Goal: Task Accomplishment & Management: Complete application form

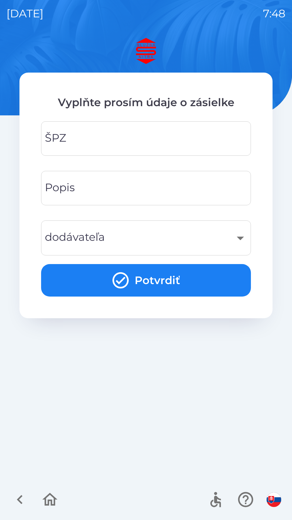
click at [133, 145] on input "ŠPZ" at bounding box center [146, 138] width 197 height 21
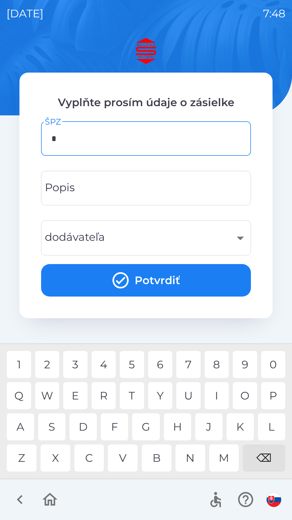
click at [270, 428] on div "L" at bounding box center [271, 426] width 27 height 27
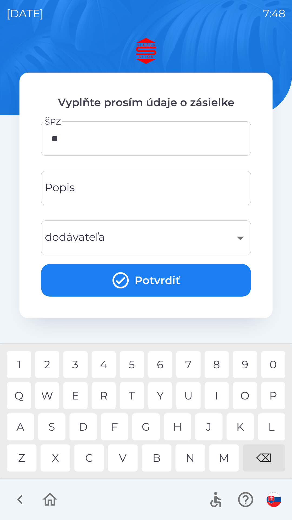
click at [241, 397] on div "O" at bounding box center [245, 395] width 24 height 27
click at [86, 427] on div "D" at bounding box center [83, 426] width 27 height 27
click at [53, 428] on div "S" at bounding box center [51, 426] width 27 height 27
click at [72, 399] on div "E" at bounding box center [75, 395] width 24 height 27
type input "*******"
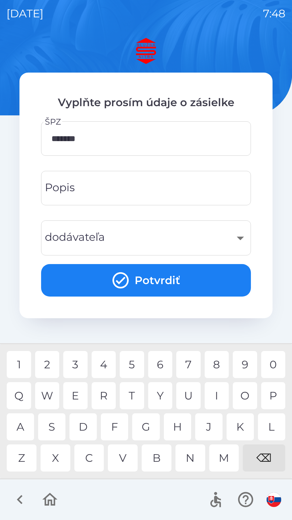
click at [106, 184] on input "Popis" at bounding box center [146, 187] width 197 height 21
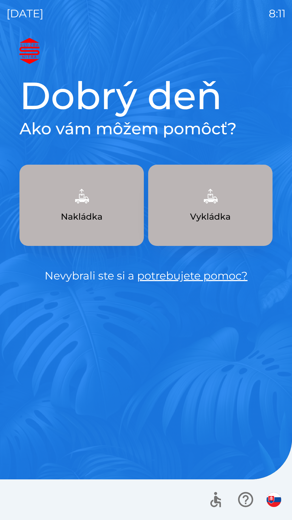
click at [83, 213] on p "Nakládka" at bounding box center [82, 216] width 42 height 13
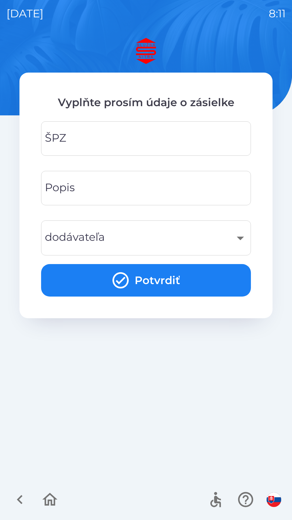
click at [126, 140] on input "ŠPZ" at bounding box center [146, 138] width 197 height 21
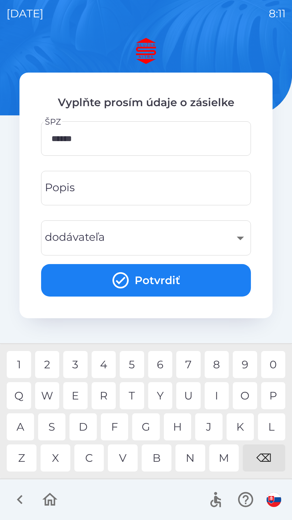
click at [87, 428] on div "D" at bounding box center [83, 426] width 27 height 27
type input "*******"
click at [110, 190] on input "Popis" at bounding box center [146, 187] width 197 height 21
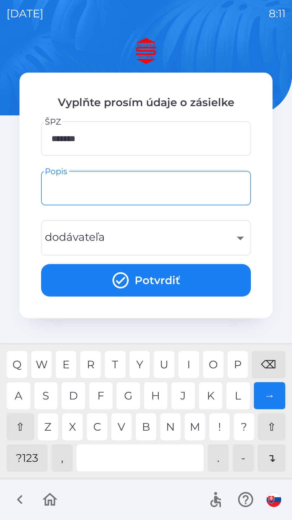
click at [24, 429] on div "⇧" at bounding box center [20, 426] width 27 height 27
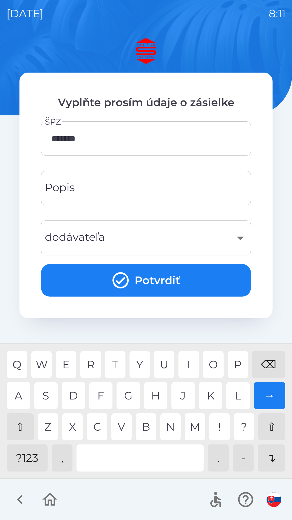
click at [101, 192] on input "Popis" at bounding box center [146, 187] width 197 height 21
click at [48, 395] on div "S" at bounding box center [46, 395] width 24 height 27
type input "***"
click at [240, 238] on div "​" at bounding box center [146, 238] width 197 height 22
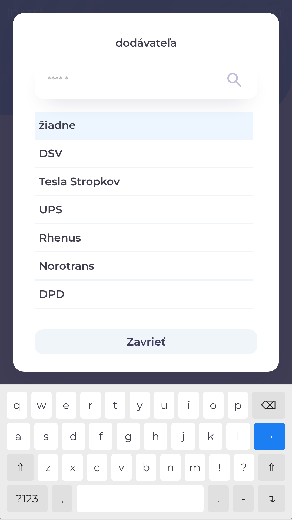
click at [65, 155] on span "DSV" at bounding box center [144, 153] width 210 height 16
type input "***"
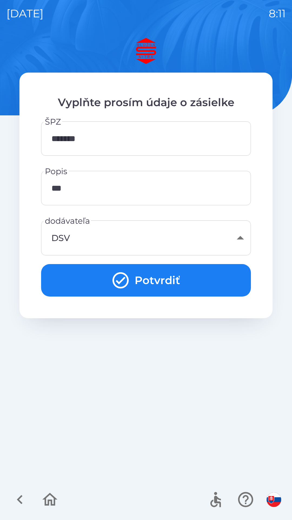
click at [110, 186] on input "***" at bounding box center [146, 187] width 197 height 21
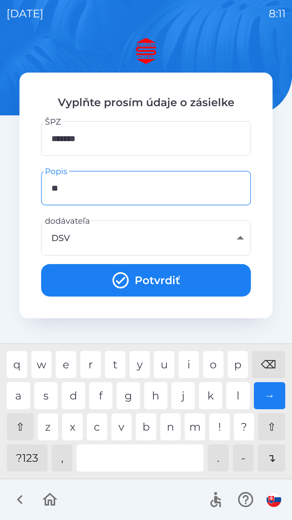
click at [271, 363] on div "⌫" at bounding box center [268, 364] width 33 height 27
type input "*"
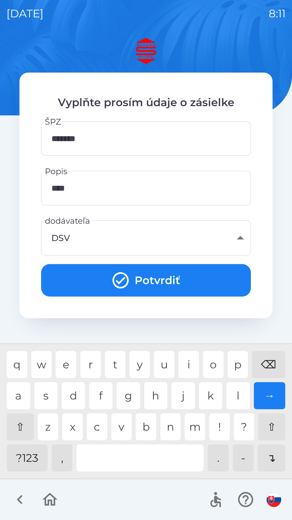
type input "*****"
click at [152, 282] on button "Potvrdiť" at bounding box center [146, 280] width 210 height 32
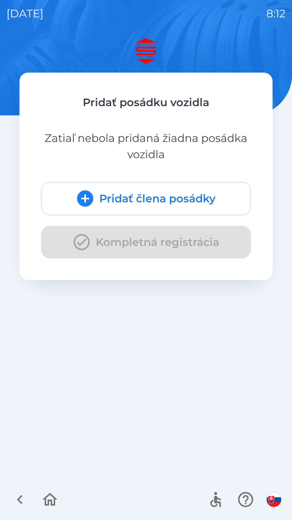
click at [177, 240] on div "Pridať člena posádky Kompletná registrácia" at bounding box center [146, 220] width 210 height 76
click at [179, 199] on button "Pridať člena posádky" at bounding box center [146, 198] width 210 height 33
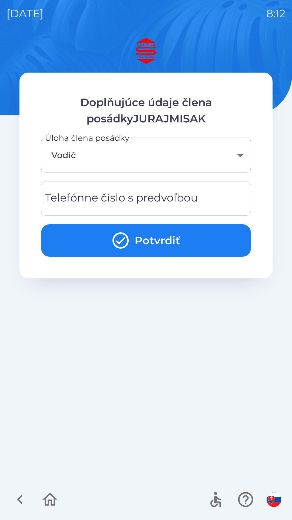
click at [242, 158] on body "[DATE] 8:12 Doplňujúce údaje člena posádkyJURAJMISAK Úloha člena posádky Vodič …" at bounding box center [146, 260] width 292 height 520
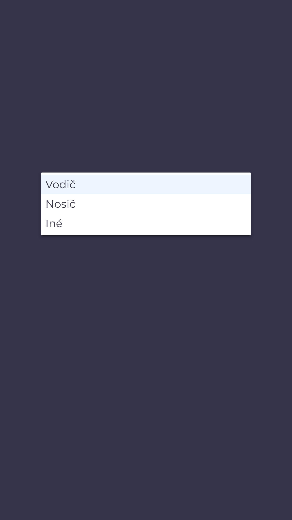
click at [251, 144] on div at bounding box center [146, 260] width 292 height 520
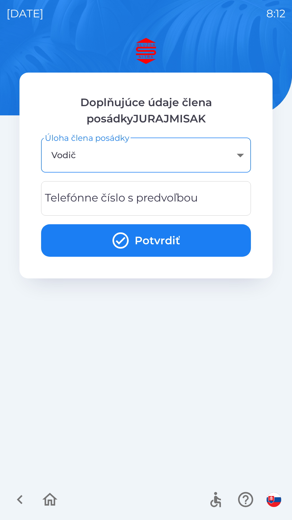
click at [137, 201] on div "Telefónne číslo s predvoľbou Telefónne číslo s predvoľbou" at bounding box center [146, 198] width 210 height 34
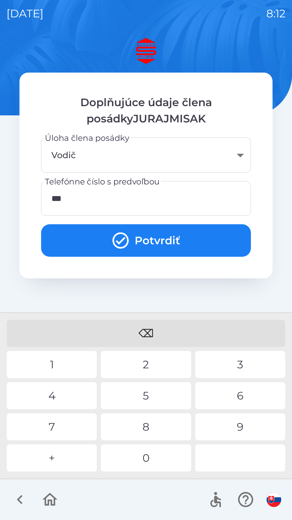
click at [142, 367] on div "2" at bounding box center [146, 364] width 90 height 27
click at [143, 428] on div "8" at bounding box center [146, 426] width 90 height 27
click at [153, 461] on div "0" at bounding box center [146, 457] width 90 height 27
type input "**********"
click at [224, 398] on div "6" at bounding box center [240, 395] width 90 height 27
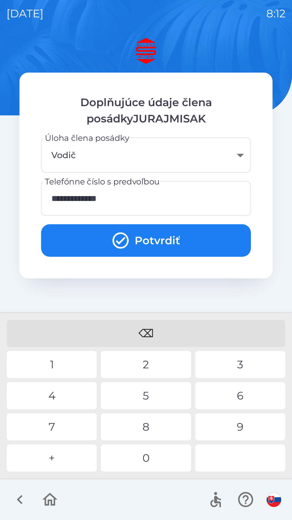
click at [151, 243] on button "Potvrdiť" at bounding box center [146, 240] width 210 height 32
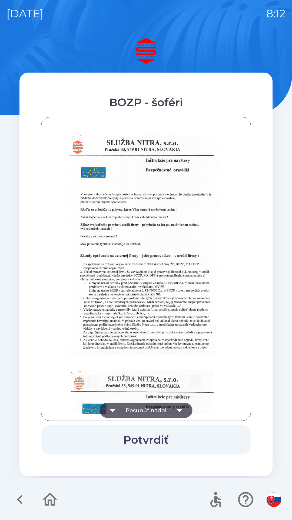
click at [181, 407] on icon "button" at bounding box center [179, 409] width 15 height 15
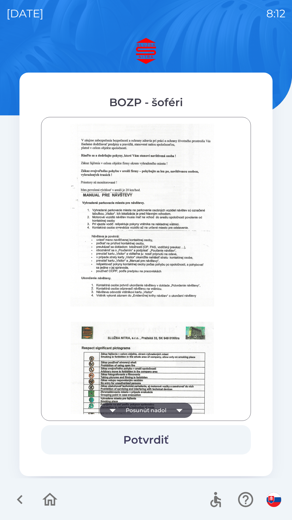
click at [182, 410] on icon "button" at bounding box center [179, 409] width 15 height 15
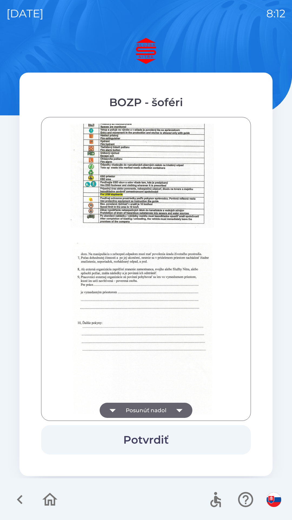
click at [179, 410] on icon "button" at bounding box center [179, 410] width 6 height 3
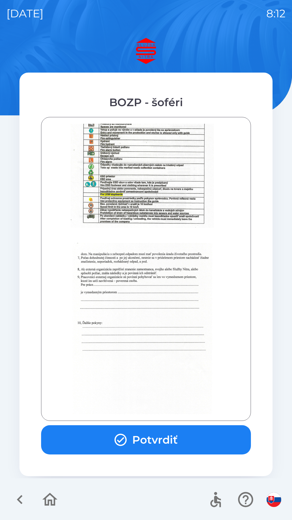
scroll to position [607, 0]
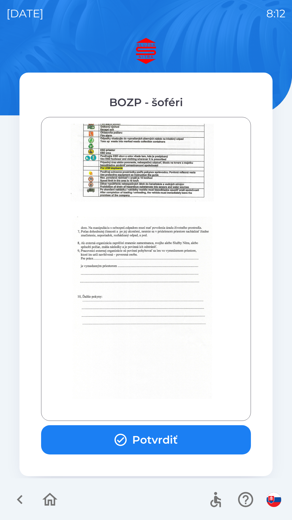
click at [165, 438] on button "Potvrdiť" at bounding box center [146, 439] width 210 height 29
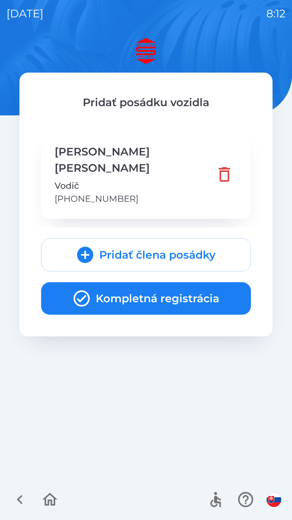
click at [143, 282] on button "Kompletná registrácia" at bounding box center [146, 298] width 210 height 32
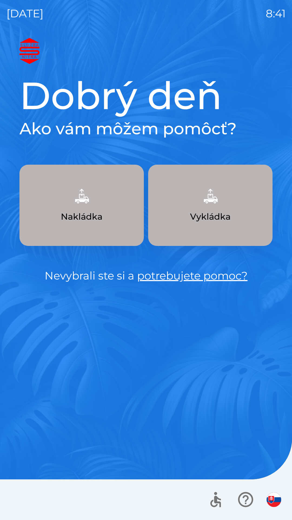
click at [86, 208] on img "button" at bounding box center [82, 196] width 24 height 24
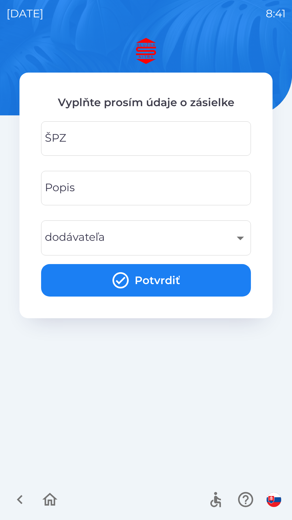
click at [113, 137] on input "ŠPZ" at bounding box center [146, 138] width 197 height 21
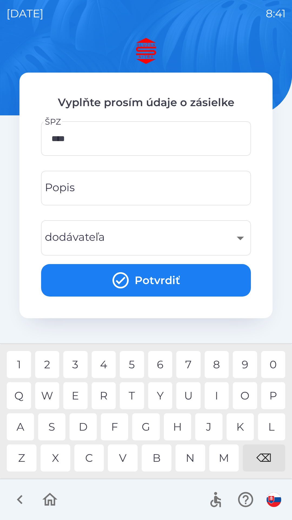
click at [80, 365] on div "3" at bounding box center [75, 364] width 24 height 27
click at [270, 361] on div "0" at bounding box center [273, 364] width 24 height 27
type input "*******"
click at [160, 184] on input "Popis" at bounding box center [146, 187] width 197 height 21
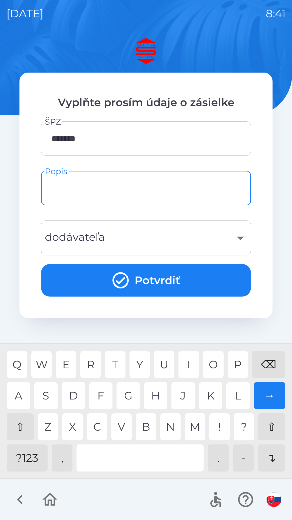
click at [22, 427] on div "⇧" at bounding box center [20, 426] width 27 height 27
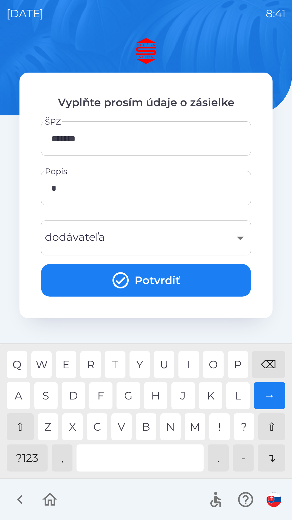
click at [196, 425] on div "M" at bounding box center [195, 426] width 21 height 27
type input "***"
click at [129, 238] on div "​" at bounding box center [146, 238] width 197 height 22
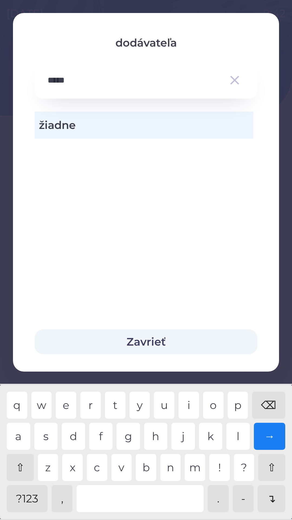
type input "******"
click at [161, 338] on button "Zavrieť" at bounding box center [146, 341] width 223 height 25
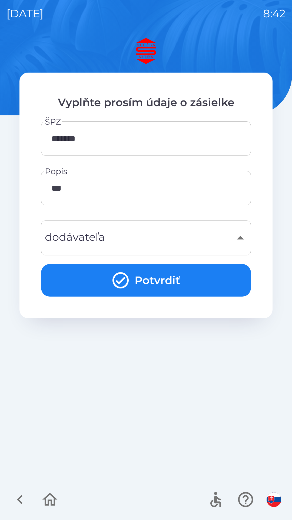
click at [117, 235] on div "​" at bounding box center [146, 238] width 197 height 22
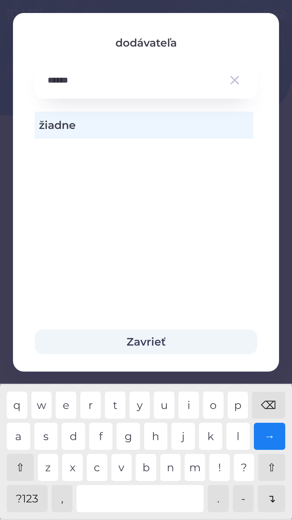
click at [107, 81] on input "******" at bounding box center [135, 80] width 175 height 15
click at [60, 84] on input "******" at bounding box center [135, 80] width 175 height 15
click at [53, 83] on input "******" at bounding box center [135, 80] width 175 height 15
click at [270, 404] on div "⌫" at bounding box center [268, 404] width 33 height 27
type input "******"
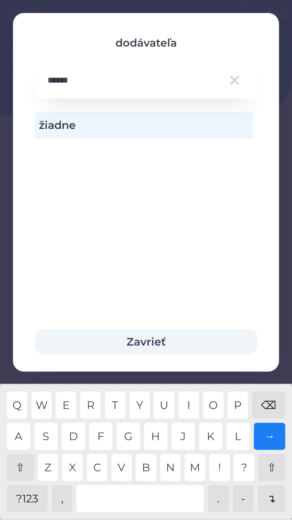
click at [76, 81] on input "******" at bounding box center [135, 80] width 175 height 15
click at [135, 127] on span "žiadne" at bounding box center [144, 125] width 210 height 16
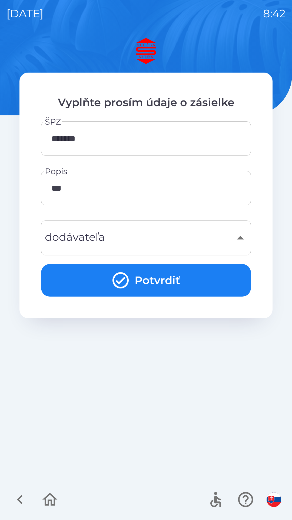
click at [172, 283] on button "Potvrdiť" at bounding box center [146, 280] width 210 height 32
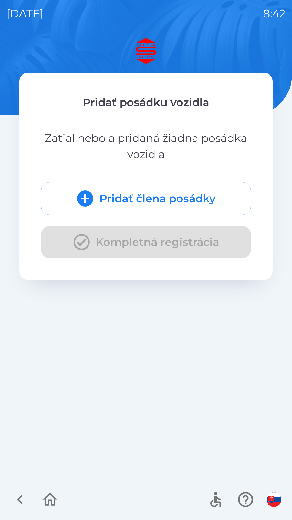
click at [182, 198] on button "Pridať člena posádky" at bounding box center [146, 198] width 210 height 33
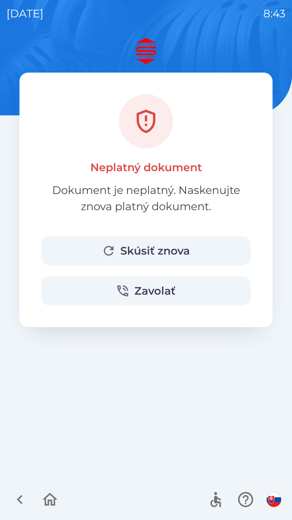
click at [168, 249] on button "Skúsiť znova" at bounding box center [146, 250] width 210 height 29
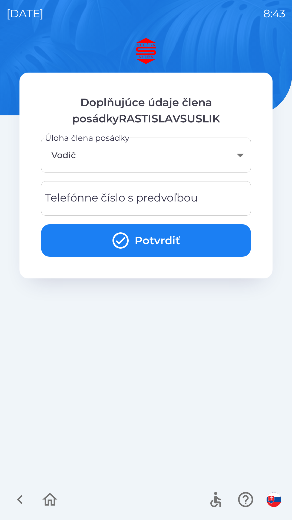
click at [137, 158] on body "[DATE] 8:43 Doplňujúce údaje člena posádkyRASTISLAVSUSLIK Úloha člena posádky V…" at bounding box center [146, 260] width 292 height 520
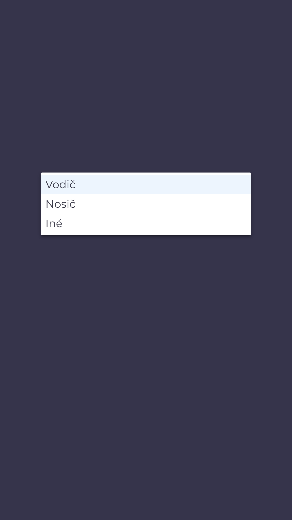
click at [124, 183] on li "Vodič" at bounding box center [146, 184] width 210 height 19
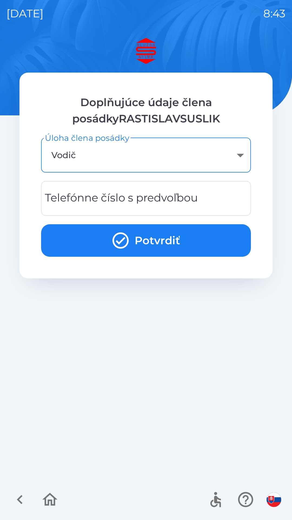
click at [146, 198] on div "Telefónne číslo s predvoľbou Telefónne číslo s predvoľbou" at bounding box center [146, 198] width 210 height 34
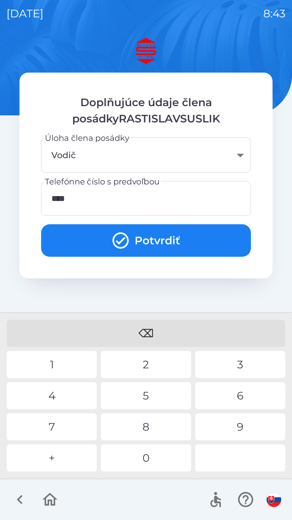
click at [66, 369] on div "1" at bounding box center [52, 364] width 90 height 27
click at [149, 393] on div "5" at bounding box center [146, 395] width 90 height 27
click at [237, 361] on div "3" at bounding box center [240, 364] width 90 height 27
click at [157, 457] on div "0" at bounding box center [146, 457] width 90 height 27
type input "**********"
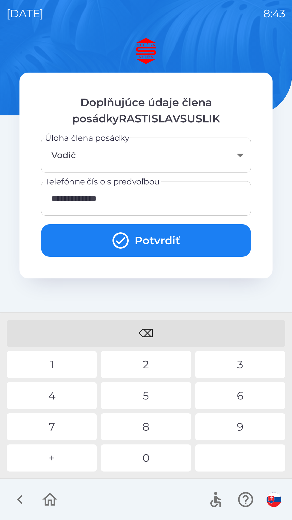
click at [243, 363] on div "3" at bounding box center [240, 364] width 90 height 27
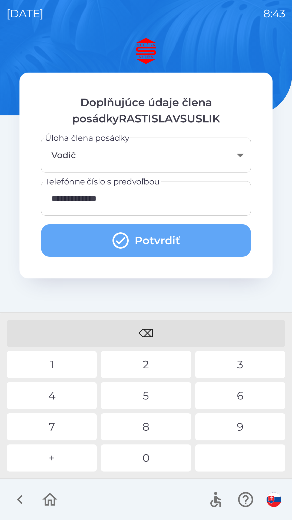
click at [171, 238] on button "Potvrdiť" at bounding box center [146, 240] width 210 height 32
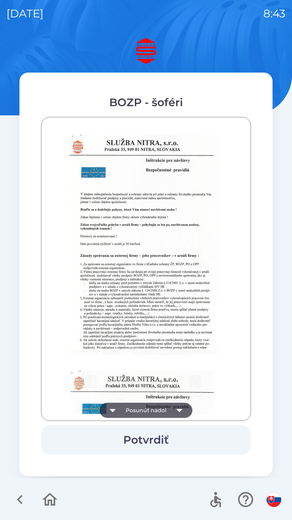
click at [168, 445] on button "Potvrdiť" at bounding box center [146, 439] width 210 height 29
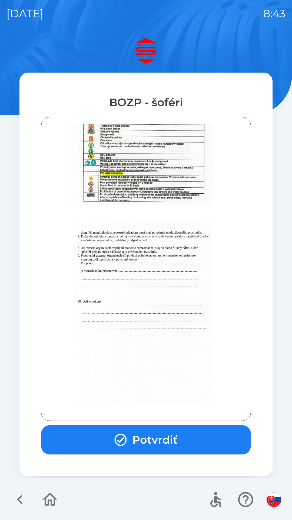
scroll to position [607, 0]
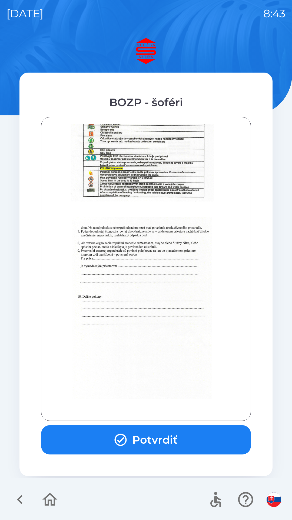
click at [175, 441] on button "Potvrdiť" at bounding box center [146, 439] width 210 height 29
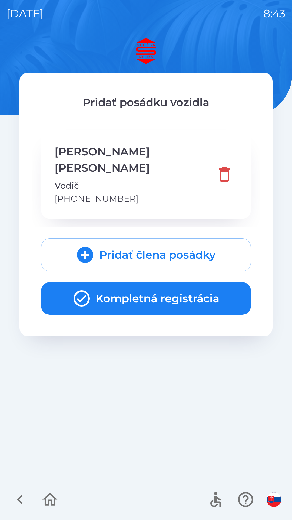
click at [172, 282] on button "Kompletná registrácia" at bounding box center [146, 298] width 210 height 32
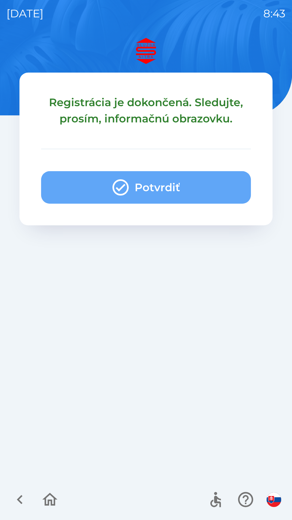
click at [169, 188] on button "Potvrdiť" at bounding box center [146, 187] width 210 height 32
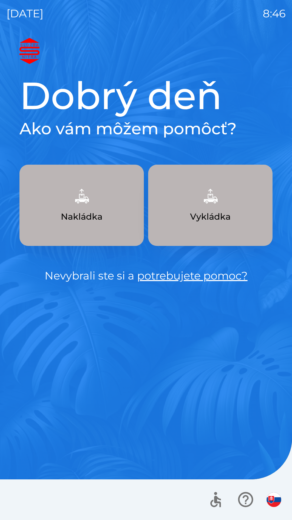
click at [98, 207] on button "Nakládka" at bounding box center [81, 205] width 125 height 81
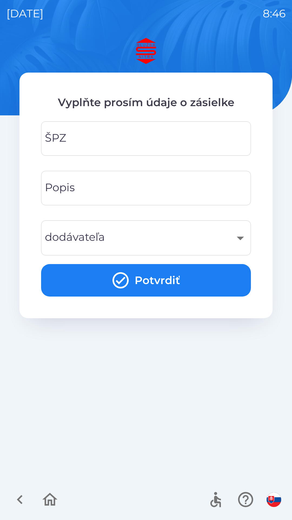
click at [92, 139] on input "ŠPZ" at bounding box center [146, 138] width 197 height 21
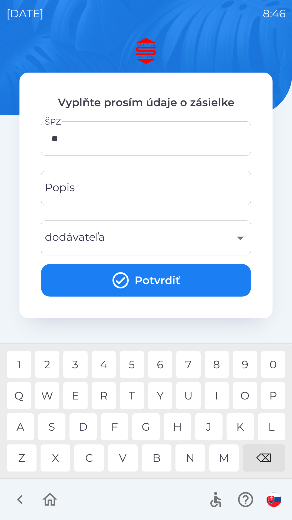
click at [159, 460] on div "B" at bounding box center [157, 457] width 30 height 27
click at [273, 365] on div "0" at bounding box center [273, 364] width 24 height 27
type input "*******"
click at [91, 188] on input "Popis" at bounding box center [146, 187] width 197 height 21
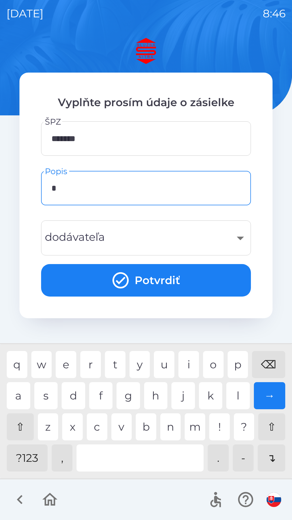
click at [130, 399] on div "g" at bounding box center [129, 395] width 24 height 27
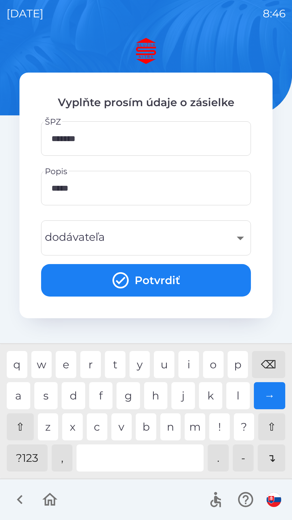
click at [141, 456] on div at bounding box center [140, 457] width 127 height 27
click at [112, 359] on div "t" at bounding box center [115, 364] width 21 height 27
click at [20, 397] on div "a" at bounding box center [19, 395] width 24 height 27
click at [172, 434] on div "n" at bounding box center [170, 426] width 21 height 27
type input "*********"
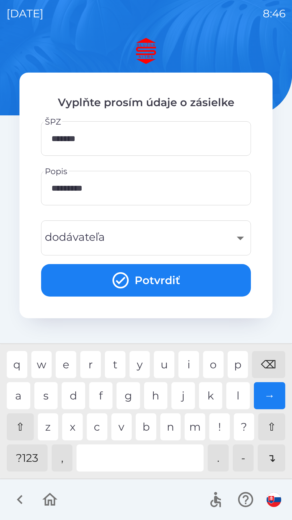
click at [19, 397] on div "a" at bounding box center [19, 395] width 24 height 27
click at [240, 235] on div "​" at bounding box center [146, 238] width 197 height 22
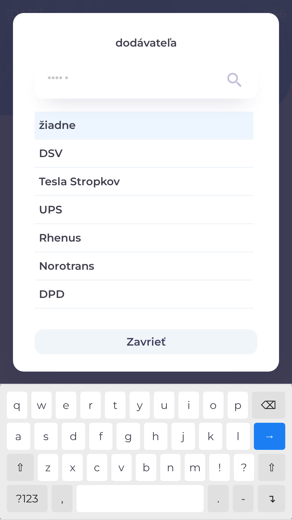
click at [150, 339] on button "Zavrieť" at bounding box center [146, 341] width 223 height 25
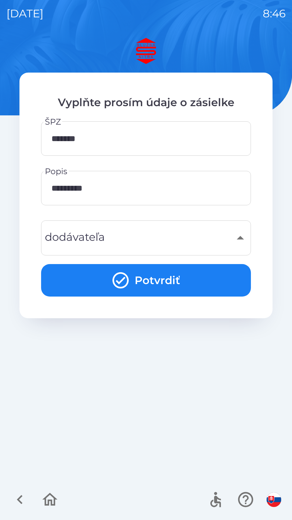
click at [154, 281] on button "Potvrdiť" at bounding box center [146, 280] width 210 height 32
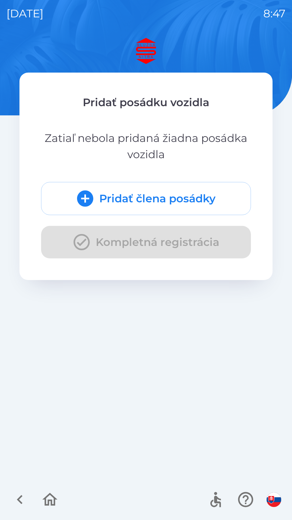
click at [158, 198] on button "Pridať člena posádky" at bounding box center [146, 198] width 210 height 33
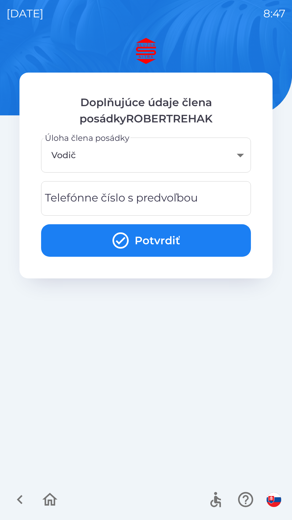
click at [95, 197] on div "Telefónne číslo s predvoľbou Telefónne číslo s predvoľbou" at bounding box center [146, 198] width 210 height 34
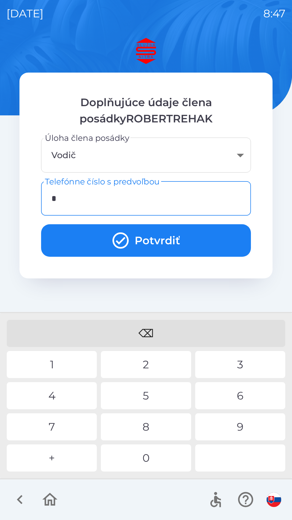
click at [146, 457] on div "0" at bounding box center [146, 457] width 90 height 27
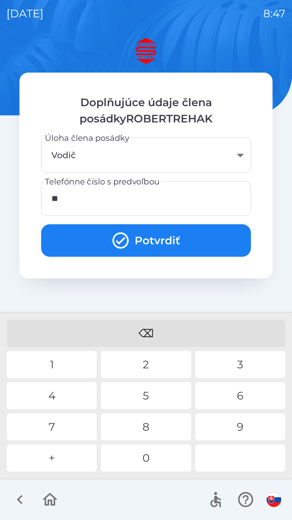
click at [234, 428] on div "9" at bounding box center [240, 426] width 90 height 27
click at [153, 426] on div "8" at bounding box center [146, 426] width 90 height 27
click at [153, 427] on div "8" at bounding box center [146, 426] width 90 height 27
click at [238, 395] on div "6" at bounding box center [240, 395] width 90 height 27
click at [242, 366] on div "3" at bounding box center [240, 364] width 90 height 27
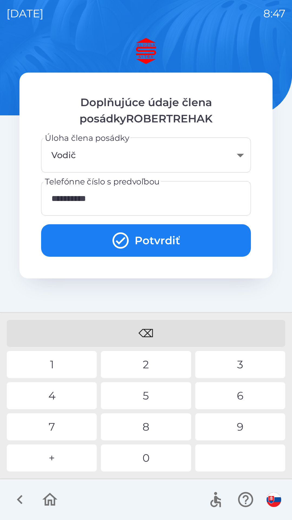
click at [233, 428] on div "9" at bounding box center [240, 426] width 90 height 27
click at [153, 236] on button "Potvrdiť" at bounding box center [146, 240] width 210 height 32
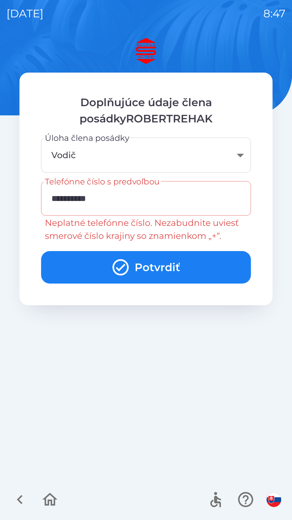
click at [113, 198] on input "**********" at bounding box center [146, 198] width 197 height 21
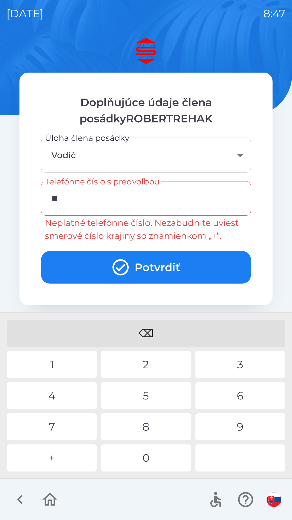
type input "*"
click at [53, 458] on div "+" at bounding box center [52, 457] width 90 height 27
click at [234, 425] on div "9" at bounding box center [240, 426] width 90 height 27
click at [149, 429] on div "8" at bounding box center [146, 426] width 90 height 27
click at [229, 396] on div "6" at bounding box center [240, 395] width 90 height 27
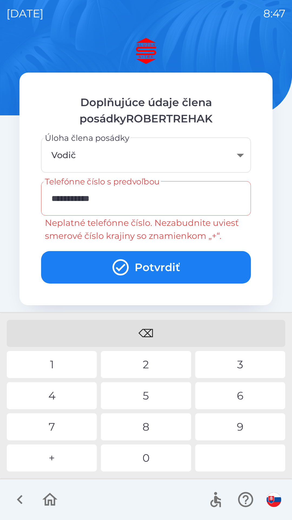
click at [244, 362] on div "3" at bounding box center [240, 364] width 90 height 27
click at [152, 460] on div "0" at bounding box center [146, 457] width 90 height 27
type input "**********"
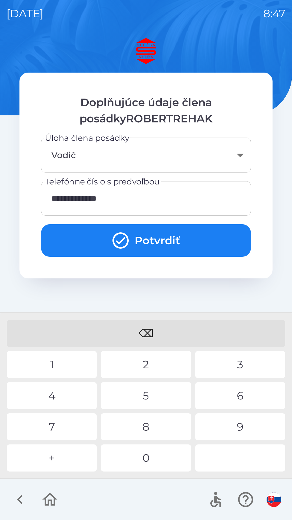
click at [231, 425] on div "9" at bounding box center [240, 426] width 90 height 27
click at [152, 239] on button "Potvrdiť" at bounding box center [146, 240] width 210 height 32
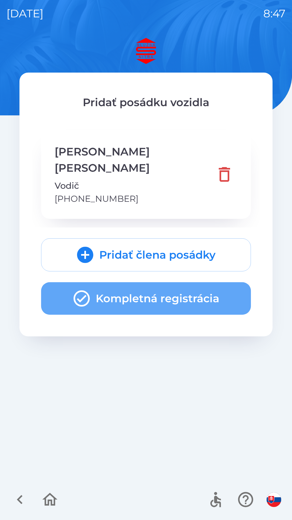
click at [149, 282] on button "Kompletná registrácia" at bounding box center [146, 298] width 210 height 32
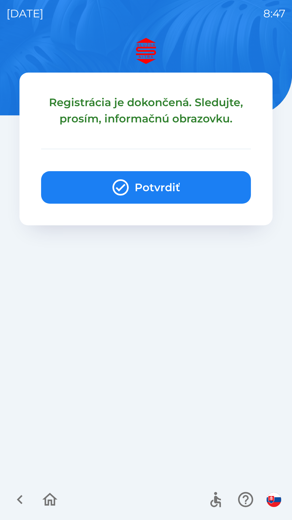
click at [161, 183] on button "Potvrdiť" at bounding box center [146, 187] width 210 height 32
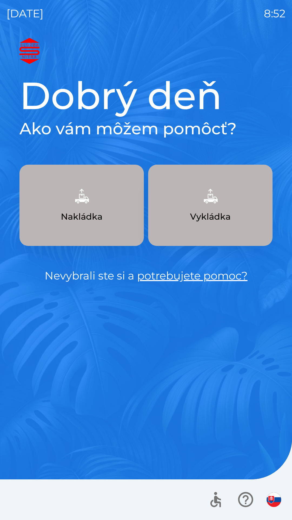
click at [89, 210] on p "Nakládka" at bounding box center [82, 216] width 42 height 13
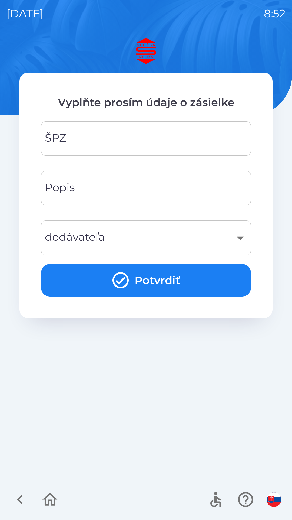
click at [102, 139] on input "ŠPZ" at bounding box center [146, 138] width 197 height 21
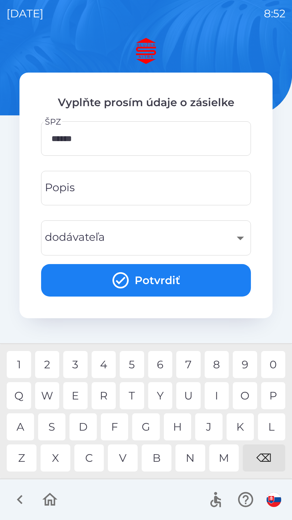
type input "*******"
click at [103, 189] on input "Popis" at bounding box center [146, 187] width 197 height 21
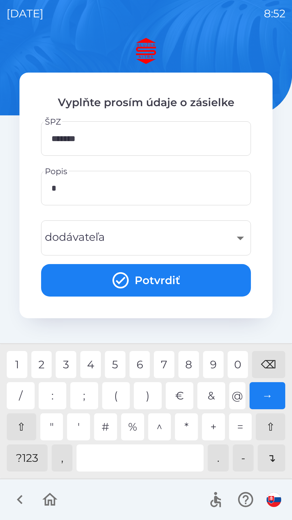
click at [45, 364] on div "2" at bounding box center [41, 364] width 21 height 27
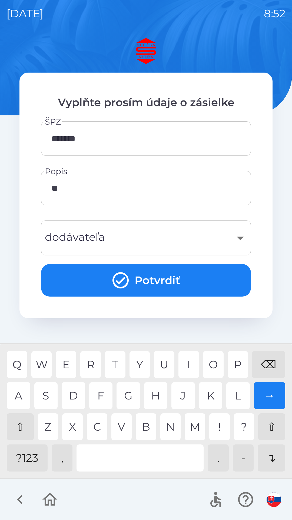
click at [237, 363] on div "P" at bounding box center [238, 364] width 21 height 27
type input "*******"
click at [80, 238] on div "​" at bounding box center [146, 238] width 197 height 22
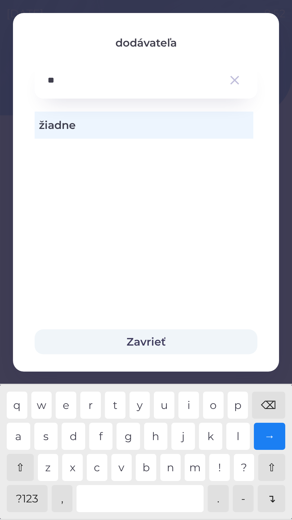
click at [22, 434] on div "a" at bounding box center [19, 435] width 24 height 27
type input "*****"
click at [200, 468] on div "m" at bounding box center [195, 467] width 21 height 27
click at [231, 79] on icon "button" at bounding box center [234, 80] width 15 height 15
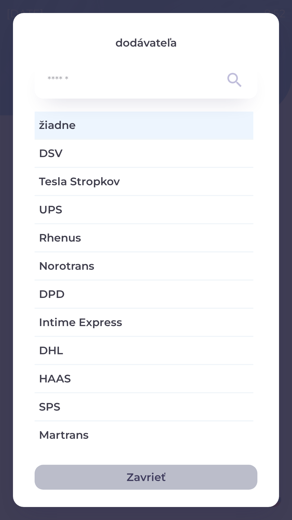
click at [151, 477] on button "Zavrieť" at bounding box center [146, 476] width 223 height 25
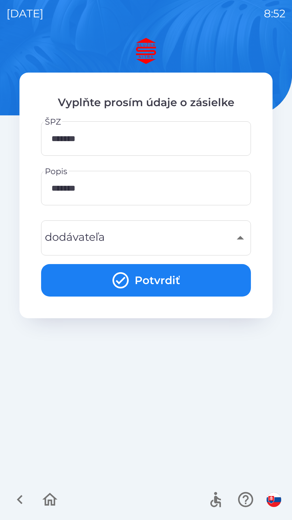
click at [237, 237] on div "​" at bounding box center [146, 238] width 197 height 22
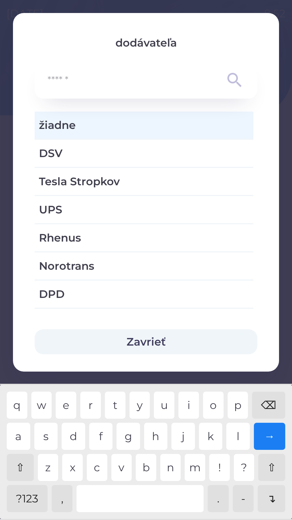
click at [156, 340] on button "Zavrieť" at bounding box center [146, 341] width 223 height 25
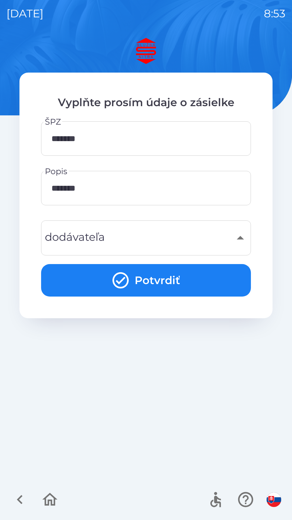
click at [158, 279] on button "Potvrdiť" at bounding box center [146, 280] width 210 height 32
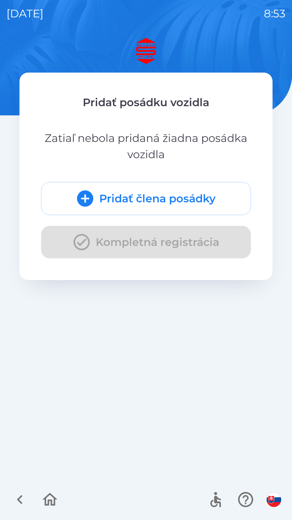
click at [155, 242] on div "Pridať člena posádky Kompletná registrácia" at bounding box center [146, 220] width 210 height 76
click at [167, 241] on div "Pridať člena posádky Kompletná registrácia" at bounding box center [146, 220] width 210 height 76
click at [156, 134] on p "Zatiaľ nebola pridaná žiadna posádka vozidla" at bounding box center [146, 146] width 210 height 32
click at [162, 104] on p "Pridať posádku vozidla" at bounding box center [146, 102] width 210 height 16
click at [158, 198] on button "Pridať člena posádky" at bounding box center [146, 198] width 210 height 33
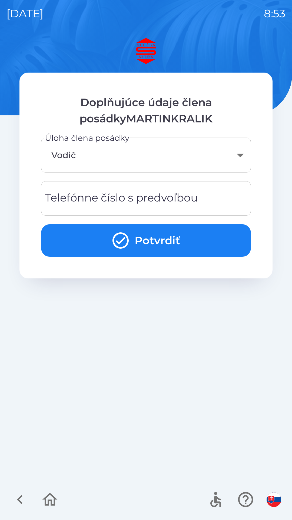
click at [99, 159] on body "[DATE] 8:53 Doplňujúce údaje člena posádkyMARTINKRALIK Úloha člena posádky Vodi…" at bounding box center [146, 260] width 292 height 520
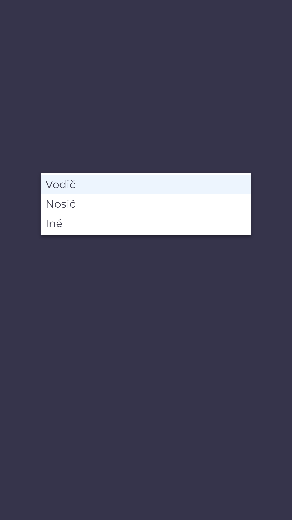
click at [110, 184] on li "Vodič" at bounding box center [146, 184] width 210 height 19
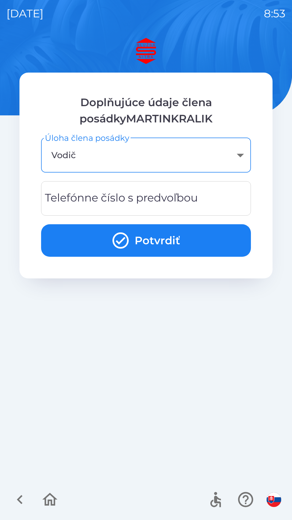
click at [113, 197] on div "Telefónne číslo s predvoľbou Telefónne číslo s predvoľbou" at bounding box center [146, 198] width 210 height 34
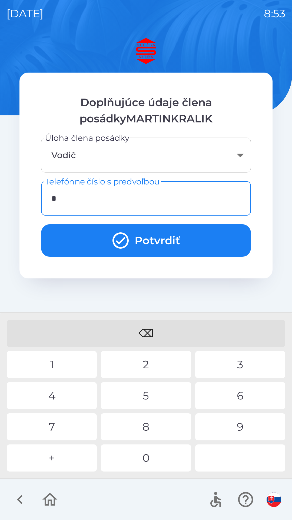
click at [59, 460] on div "+" at bounding box center [52, 457] width 90 height 27
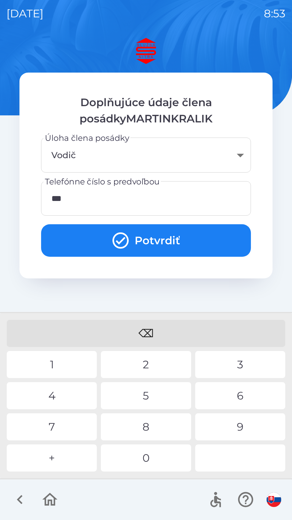
click at [142, 367] on div "2" at bounding box center [146, 364] width 90 height 27
click at [241, 423] on div "9" at bounding box center [240, 426] width 90 height 27
click at [245, 428] on div "9" at bounding box center [240, 426] width 90 height 27
click at [153, 428] on div "8" at bounding box center [146, 426] width 90 height 27
type input "**********"
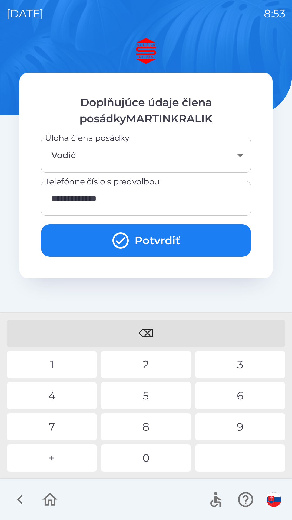
click at [156, 238] on button "Potvrdiť" at bounding box center [146, 240] width 210 height 32
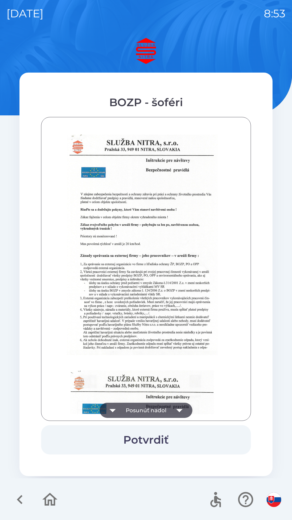
click at [181, 411] on icon "button" at bounding box center [179, 410] width 6 height 3
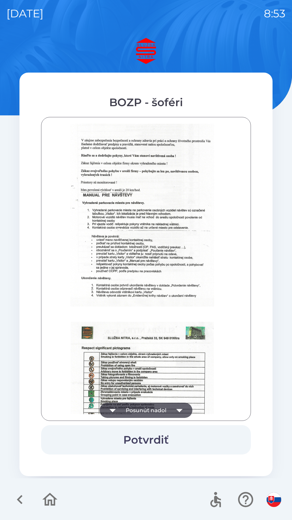
click at [151, 438] on button "Potvrdiť" at bounding box center [146, 439] width 210 height 29
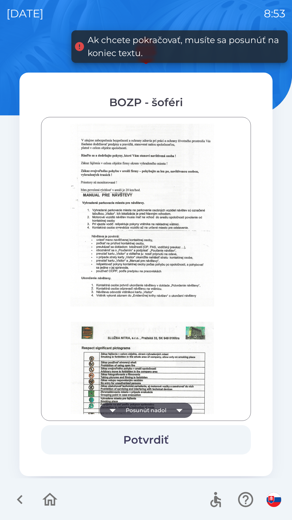
click at [181, 409] on icon "button" at bounding box center [179, 410] width 6 height 3
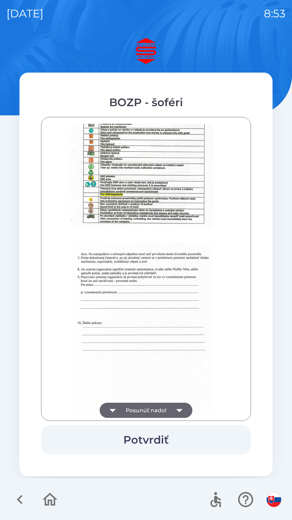
click at [181, 411] on icon "button" at bounding box center [179, 409] width 15 height 15
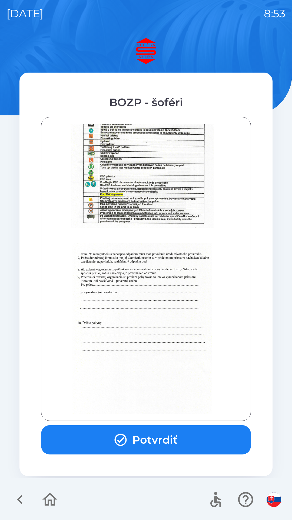
scroll to position [607, 0]
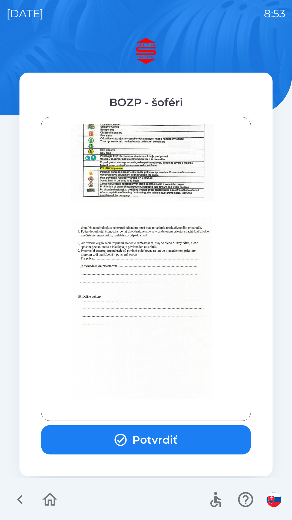
click at [152, 439] on button "Potvrdiť" at bounding box center [146, 439] width 210 height 29
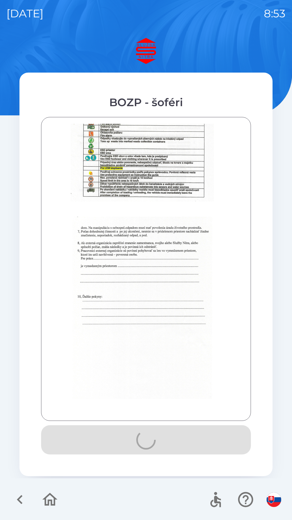
click at [153, 440] on div "BOZP - šoféri Potvrdiť" at bounding box center [145, 279] width 279 height 482
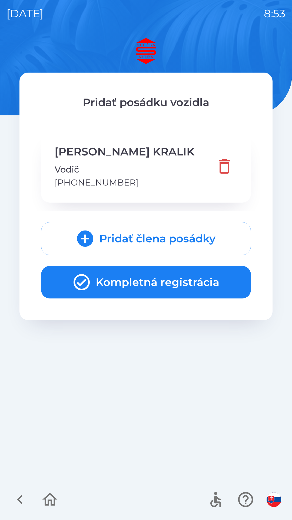
click at [149, 286] on button "Kompletná registrácia" at bounding box center [146, 282] width 210 height 32
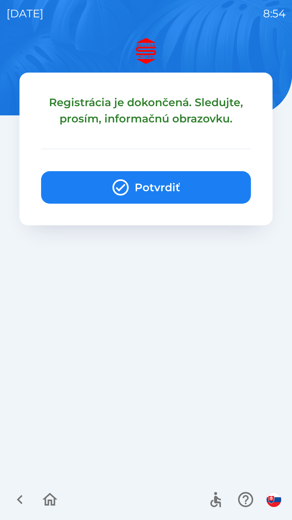
click at [159, 187] on button "Potvrdiť" at bounding box center [146, 187] width 210 height 32
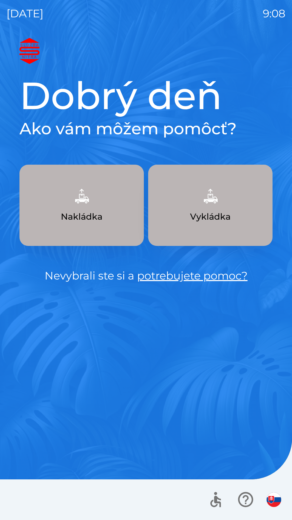
click at [98, 207] on button "Nakládka" at bounding box center [81, 205] width 125 height 81
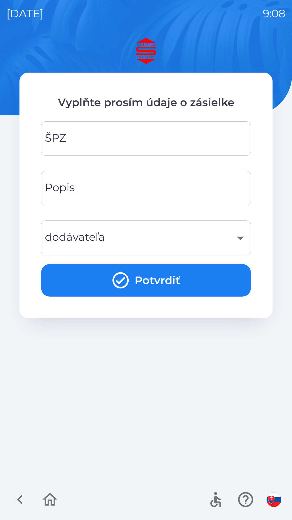
click at [102, 135] on input "ŠPZ" at bounding box center [146, 138] width 197 height 21
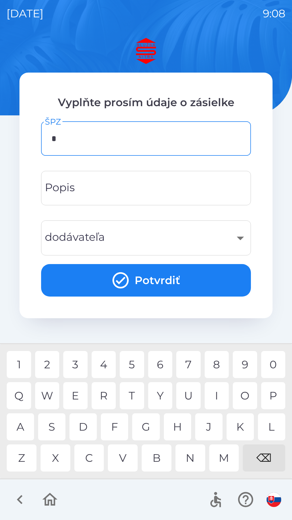
click at [90, 425] on div "D" at bounding box center [83, 426] width 27 height 27
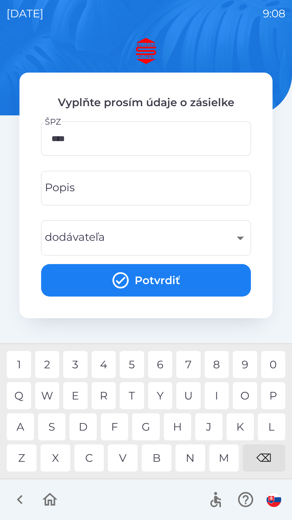
click at [160, 359] on div "6" at bounding box center [160, 364] width 24 height 27
click at [274, 359] on div "0" at bounding box center [273, 364] width 24 height 27
click at [148, 424] on div "G" at bounding box center [145, 426] width 27 height 27
type input "*******"
click at [158, 276] on button "Potvrdiť" at bounding box center [146, 280] width 210 height 32
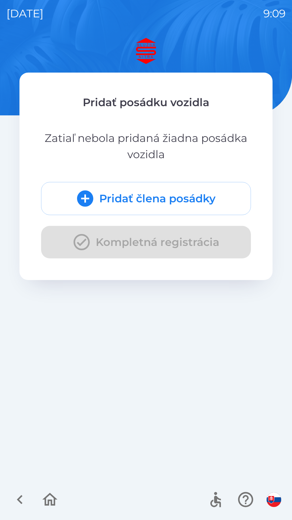
click at [174, 199] on button "Pridať člena posádky" at bounding box center [146, 198] width 210 height 33
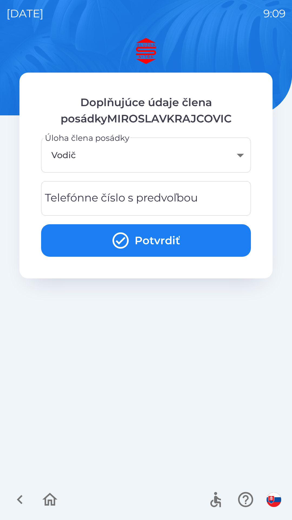
click at [171, 238] on button "Potvrdiť" at bounding box center [146, 240] width 210 height 32
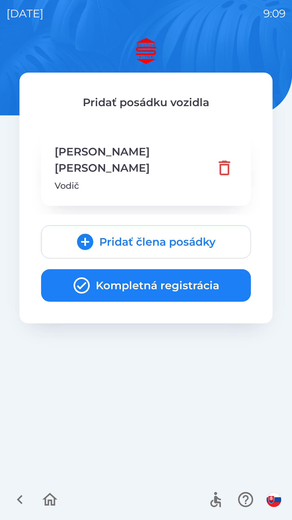
click at [160, 271] on button "Kompletná registrácia" at bounding box center [146, 285] width 210 height 32
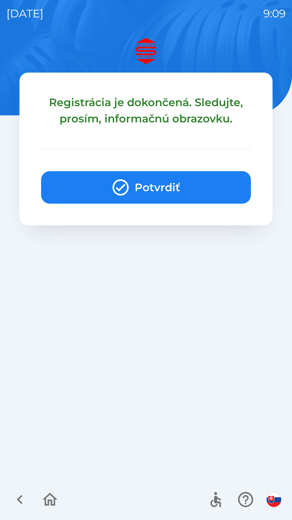
click at [154, 184] on button "Potvrdiť" at bounding box center [146, 187] width 210 height 32
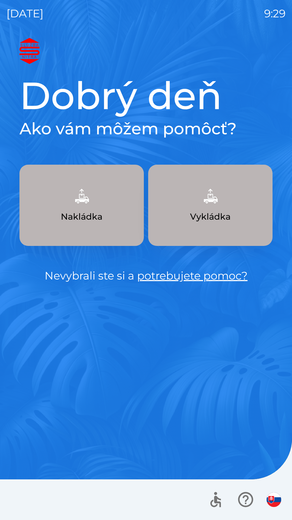
click at [216, 210] on p "Vykládka" at bounding box center [210, 216] width 41 height 13
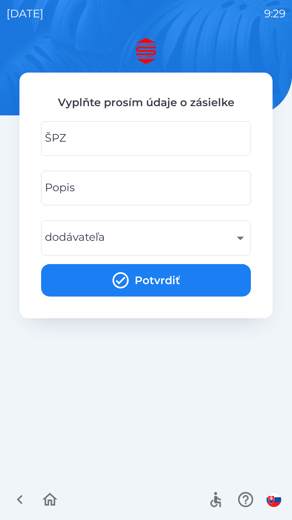
click at [143, 140] on input "ŠPZ" at bounding box center [146, 138] width 197 height 21
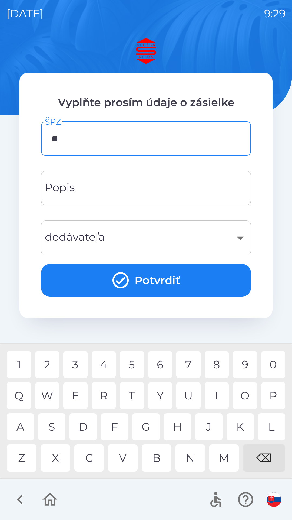
click at [23, 430] on div "A" at bounding box center [20, 426] width 27 height 27
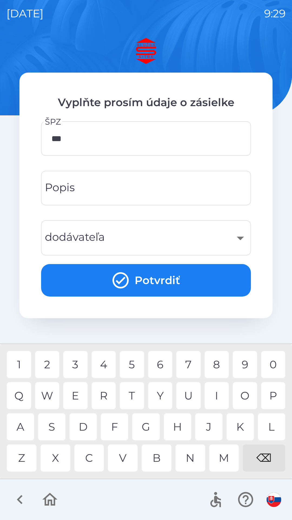
click at [138, 369] on div "5" at bounding box center [132, 364] width 24 height 27
type input "*******"
click at [119, 428] on div "F" at bounding box center [114, 426] width 27 height 27
click at [145, 239] on div "​" at bounding box center [146, 238] width 197 height 22
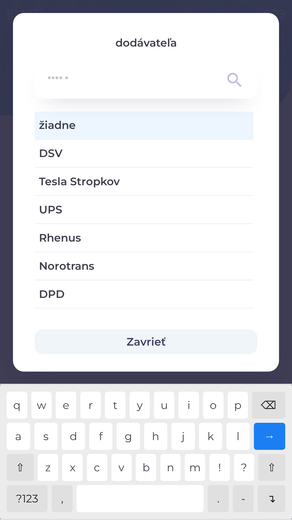
click at [123, 270] on span "Norotrans" at bounding box center [144, 266] width 210 height 16
type input "***"
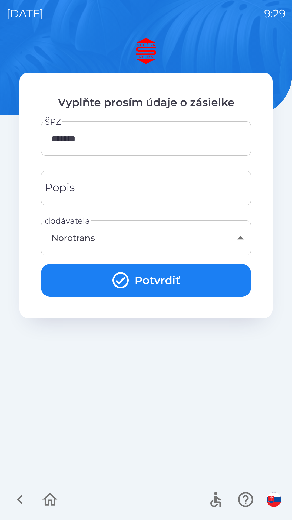
click at [126, 282] on icon "submit" at bounding box center [120, 279] width 19 height 19
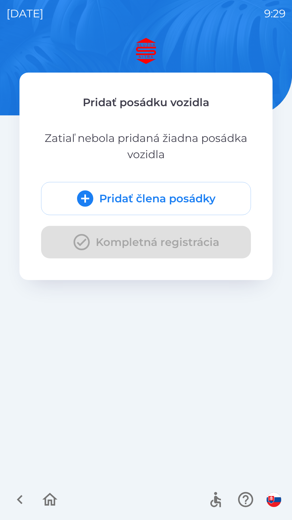
click at [89, 200] on icon "submit" at bounding box center [85, 198] width 16 height 16
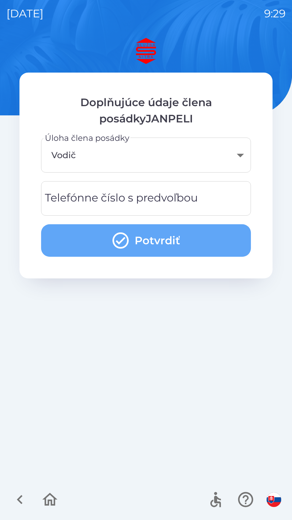
click at [124, 244] on icon "submit" at bounding box center [120, 240] width 19 height 19
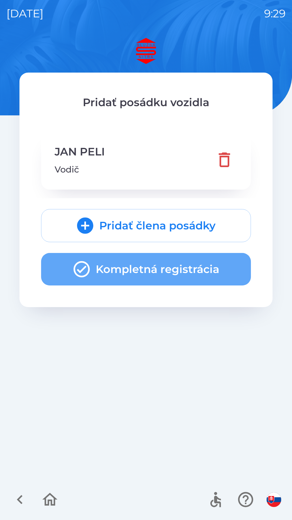
click at [88, 276] on icon "button" at bounding box center [81, 268] width 19 height 19
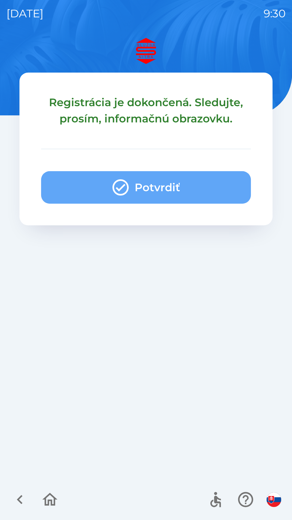
click at [124, 185] on icon "button" at bounding box center [121, 187] width 16 height 16
